Goal: Information Seeking & Learning: Learn about a topic

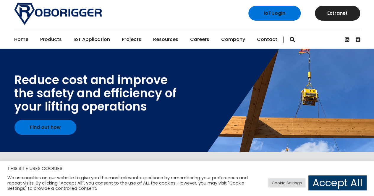
scroll to position [0, 0]
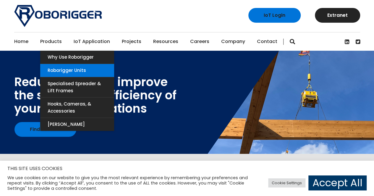
click at [57, 67] on link "Roborigger Units" at bounding box center [77, 70] width 74 height 13
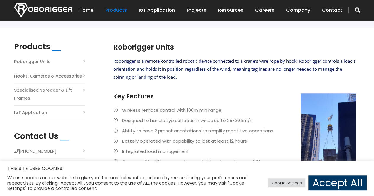
scroll to position [150, 0]
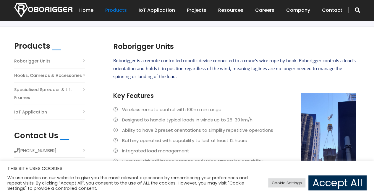
click at [320, 184] on link "Accept All" at bounding box center [337, 183] width 58 height 15
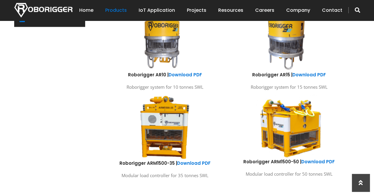
scroll to position [338, 0]
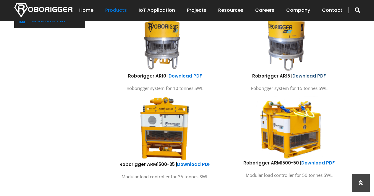
click at [319, 76] on link "Download PDF" at bounding box center [308, 76] width 33 height 6
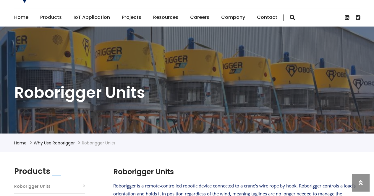
scroll to position [0, 0]
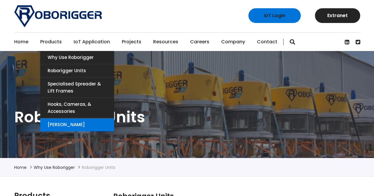
click at [62, 126] on link "[PERSON_NAME]" at bounding box center [77, 124] width 74 height 13
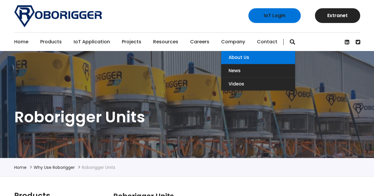
click at [232, 62] on link "About Us" at bounding box center [258, 57] width 74 height 13
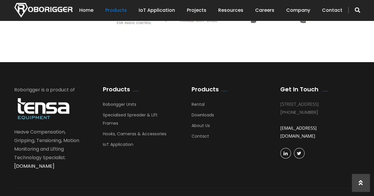
scroll to position [855, 0]
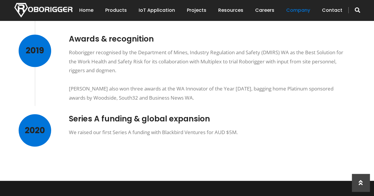
scroll to position [472, 0]
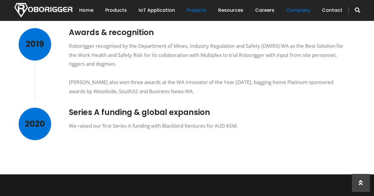
click at [204, 9] on link "Projects" at bounding box center [197, 10] width 20 height 18
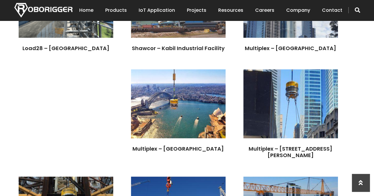
scroll to position [1219, 0]
